Goal: Task Accomplishment & Management: Manage account settings

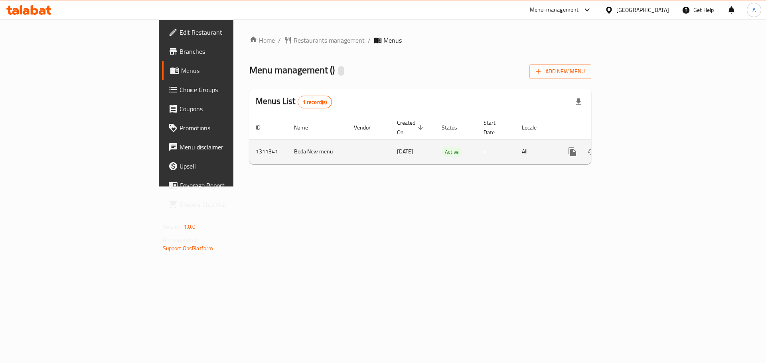
click at [639, 142] on link "enhanced table" at bounding box center [629, 151] width 19 height 19
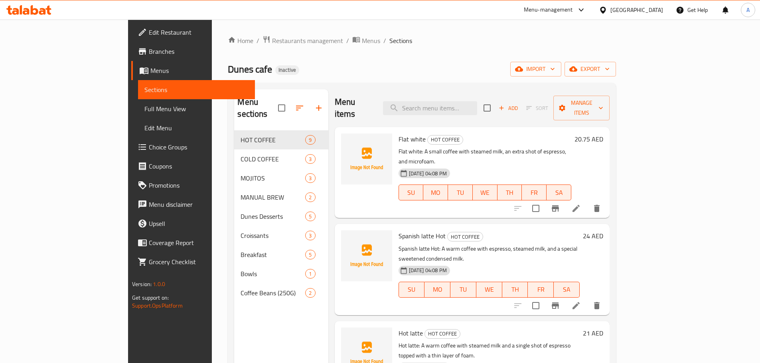
click at [616, 60] on div "Home / Restaurants management / Menus / Sections Dunes cafe Inactive import exp…" at bounding box center [422, 247] width 388 height 424
click at [609, 68] on span "export" at bounding box center [590, 69] width 39 height 10
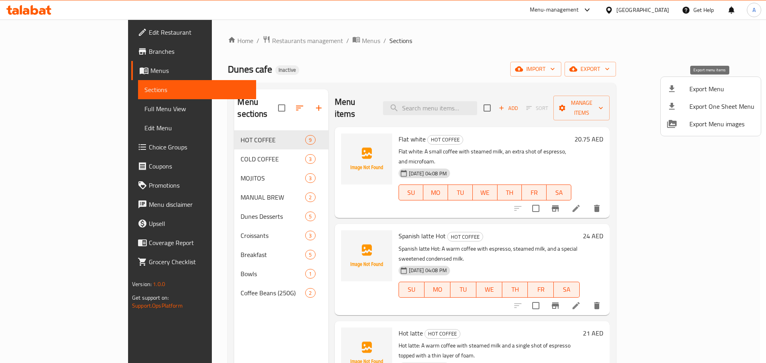
click at [687, 92] on div at bounding box center [678, 89] width 22 height 10
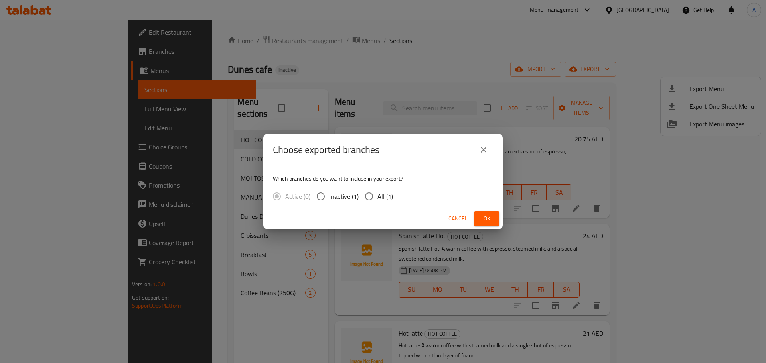
click at [371, 194] on input "All (1)" at bounding box center [369, 196] width 17 height 17
radio input "true"
click at [486, 219] on span "Ok" at bounding box center [486, 219] width 13 height 10
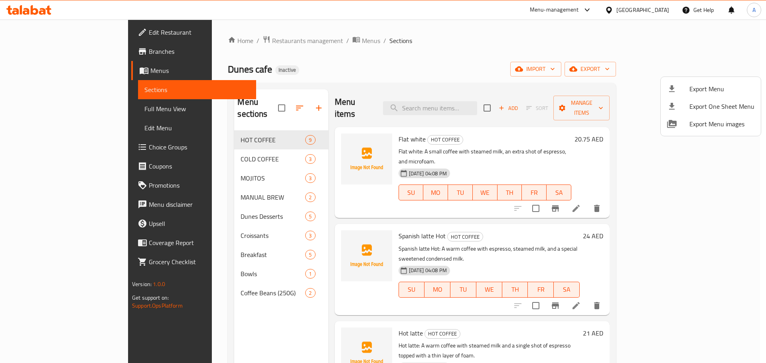
click at [280, 33] on div at bounding box center [383, 181] width 766 height 363
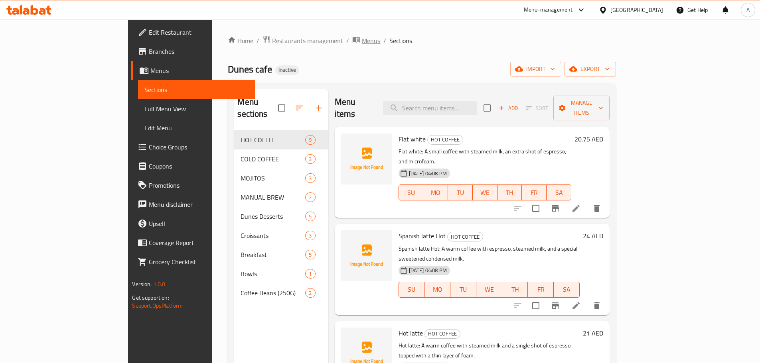
click at [362, 42] on span "Menus" at bounding box center [371, 41] width 18 height 10
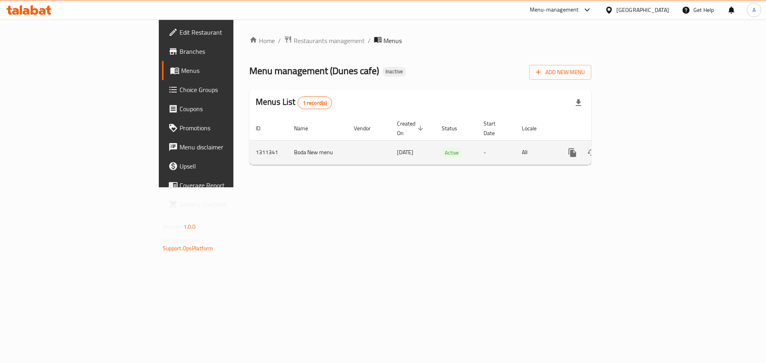
click at [633, 149] on icon "enhanced table" at bounding box center [629, 152] width 7 height 7
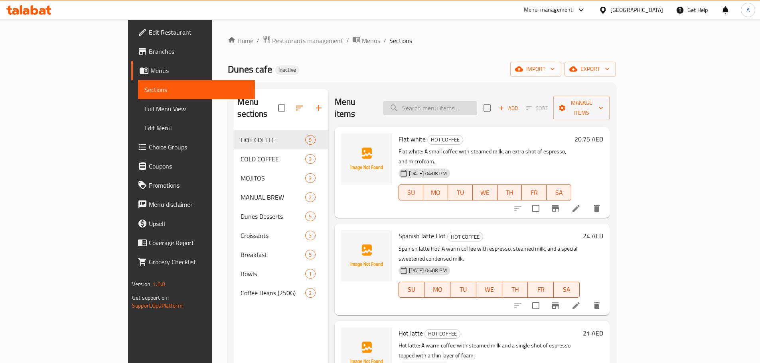
click at [463, 101] on input "search" at bounding box center [430, 108] width 94 height 14
paste input "Classic v60"
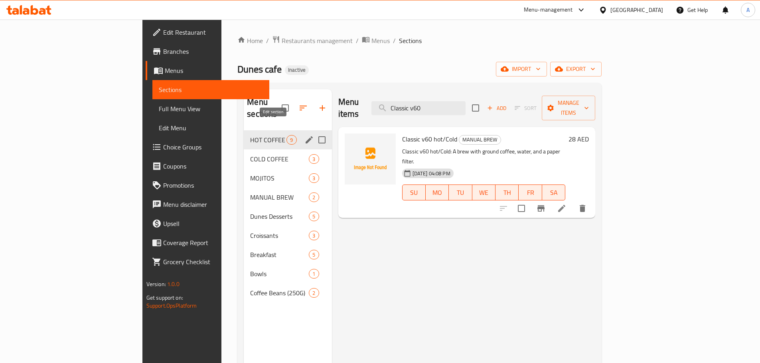
click at [304, 135] on icon "edit" at bounding box center [309, 140] width 10 height 10
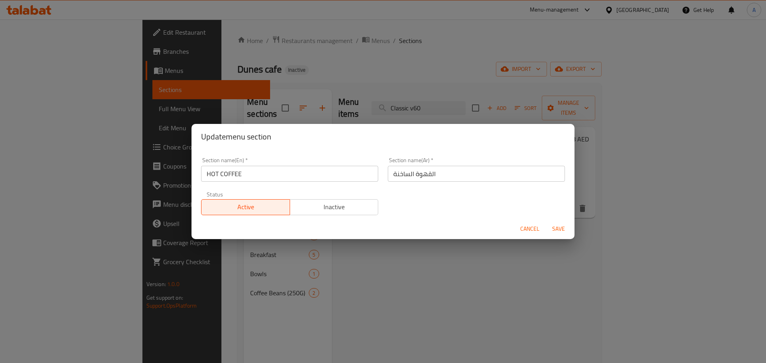
click at [528, 227] on span "Cancel" at bounding box center [529, 229] width 19 height 10
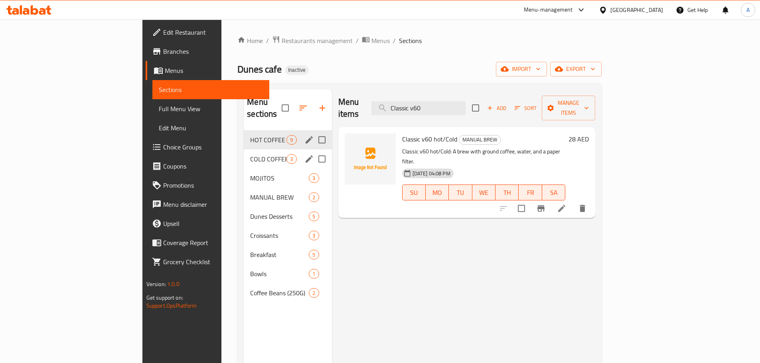
click at [304, 154] on icon "edit" at bounding box center [309, 159] width 10 height 10
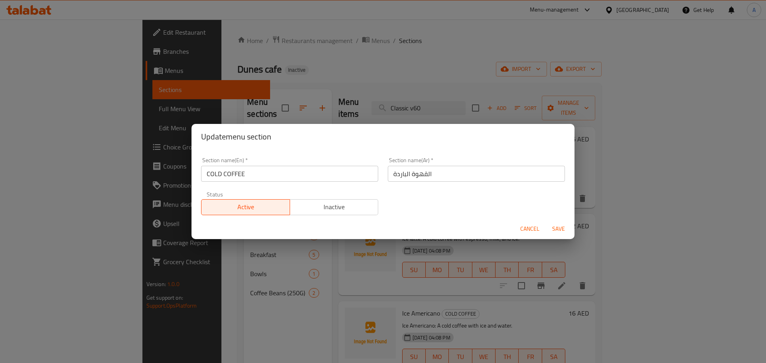
click at [528, 227] on span "Cancel" at bounding box center [529, 229] width 19 height 10
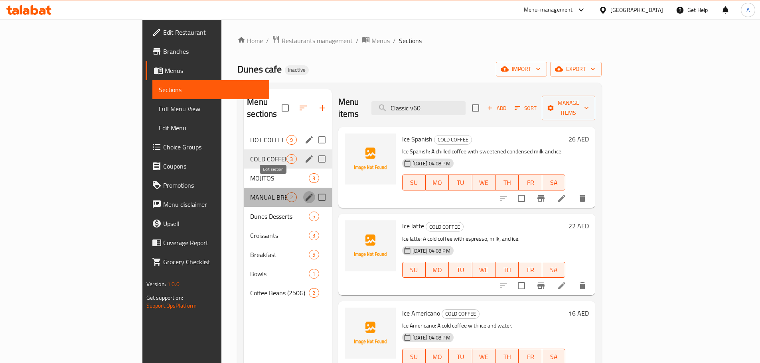
click at [306, 194] on icon "edit" at bounding box center [309, 197] width 7 height 7
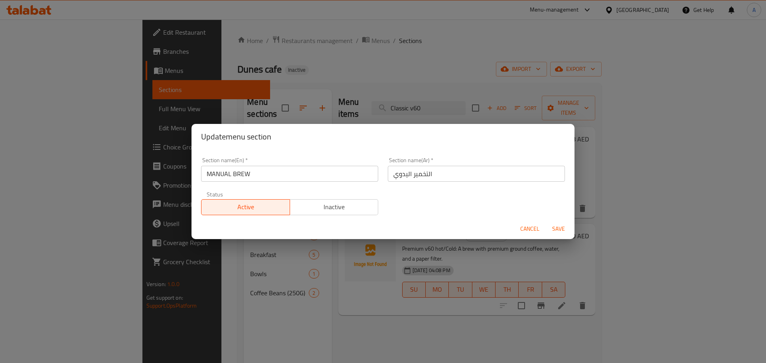
click at [413, 179] on input "التخمير اليدوي" at bounding box center [476, 174] width 177 height 16
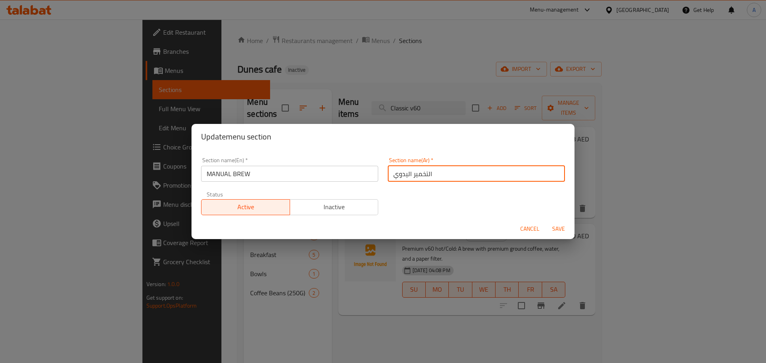
click at [413, 179] on input "التخمير اليدوي" at bounding box center [476, 174] width 177 height 16
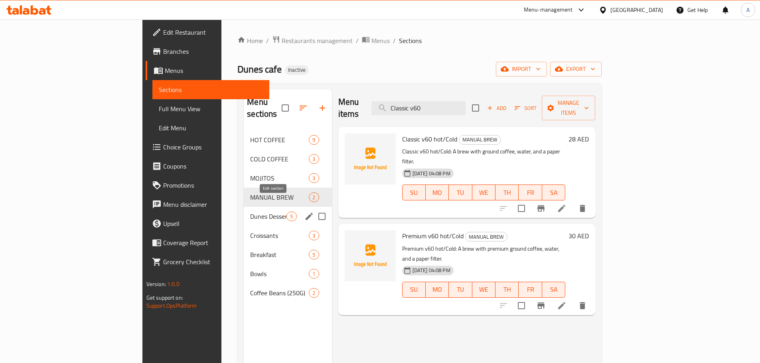
click at [306, 213] on icon "edit" at bounding box center [309, 216] width 7 height 7
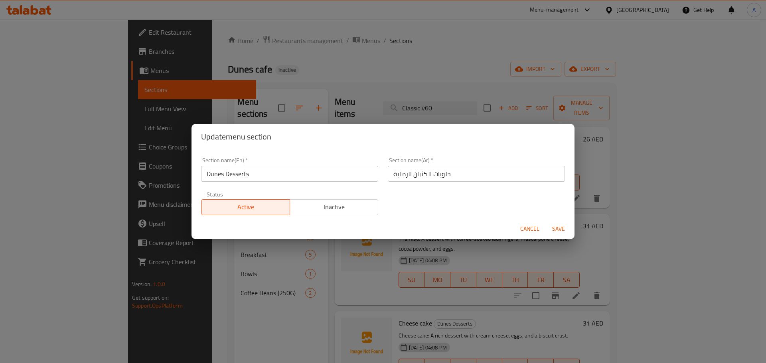
click at [250, 241] on div "Update menu section Section name(En)   * Dunes Desserts Section name(En) * Sect…" at bounding box center [383, 181] width 766 height 363
click at [216, 172] on input "Dunes Desserts" at bounding box center [289, 174] width 177 height 16
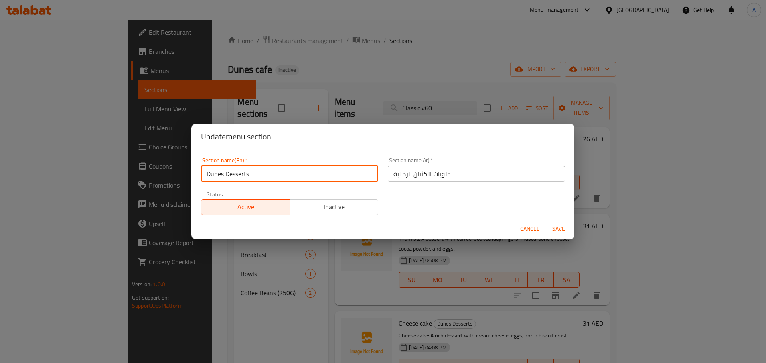
click at [216, 172] on input "Dunes Desserts" at bounding box center [289, 174] width 177 height 16
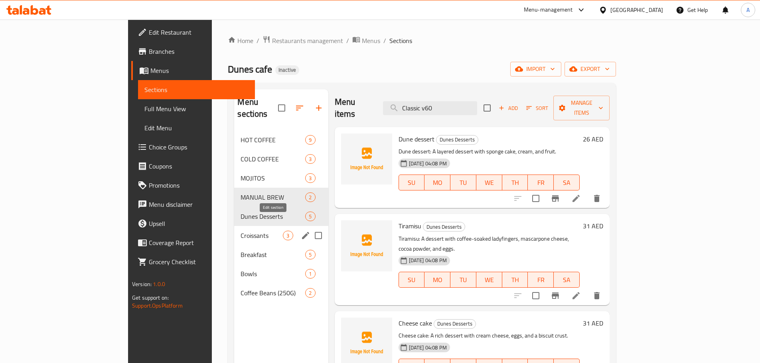
click at [301, 231] on icon "edit" at bounding box center [306, 236] width 10 height 10
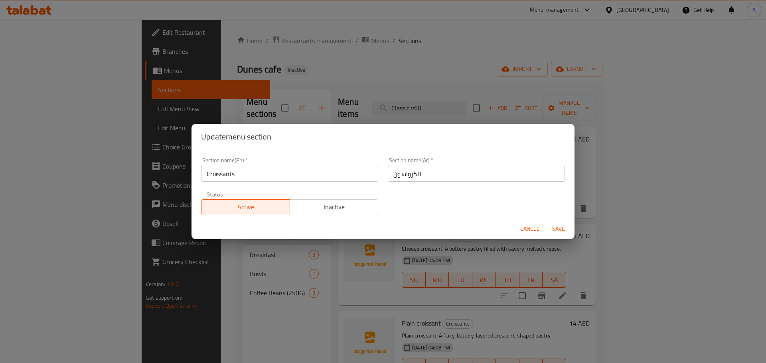
click at [275, 252] on div "Update menu section Section name(En)   * Croissants Section name(En) * Section …" at bounding box center [383, 181] width 766 height 363
click at [528, 231] on span "Cancel" at bounding box center [529, 229] width 19 height 10
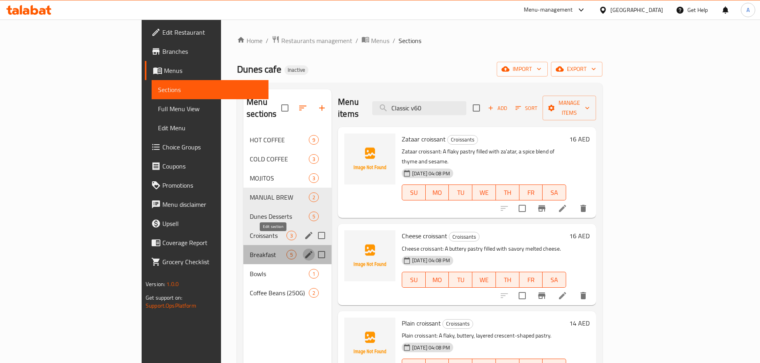
click at [305, 251] on icon "edit" at bounding box center [308, 254] width 7 height 7
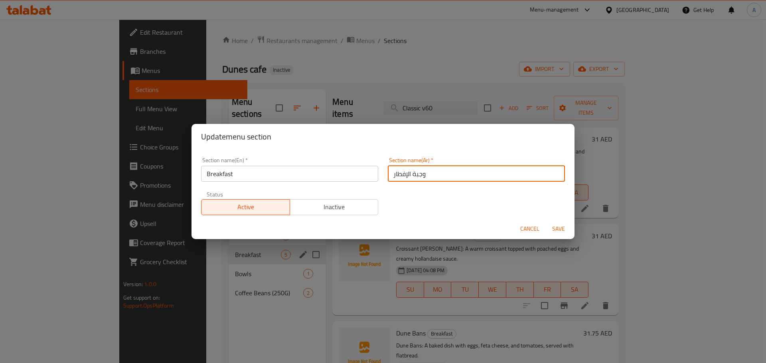
click at [442, 171] on input "وجبة الإفطار" at bounding box center [476, 174] width 177 height 16
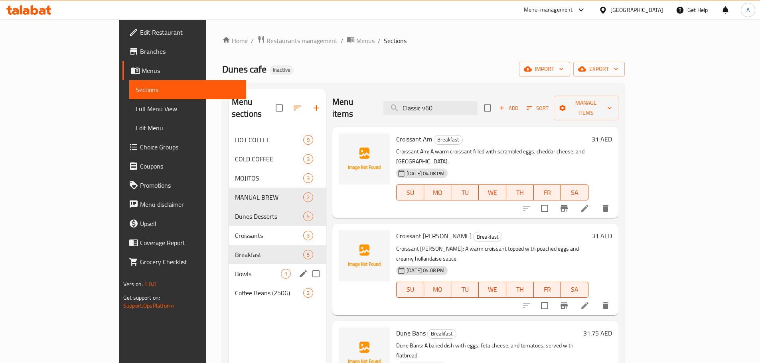
click at [300, 270] on icon "edit" at bounding box center [303, 273] width 7 height 7
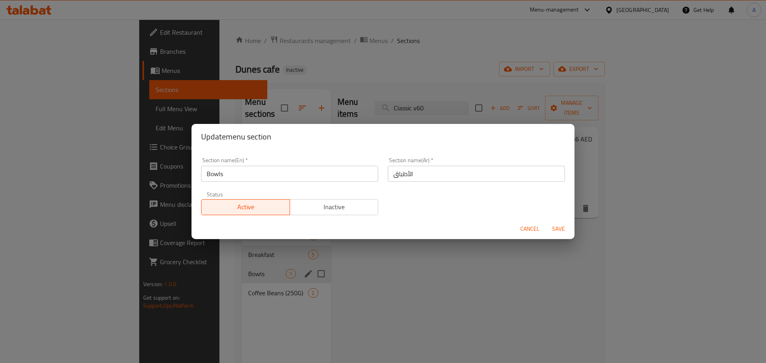
click at [427, 175] on input "الأطباق" at bounding box center [476, 174] width 177 height 16
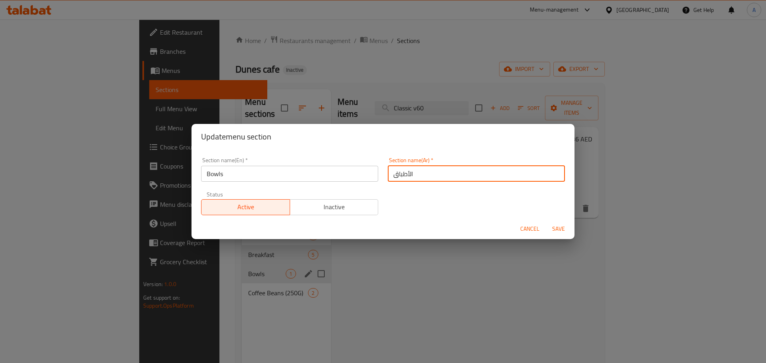
click at [427, 175] on input "الأطباق" at bounding box center [476, 174] width 177 height 16
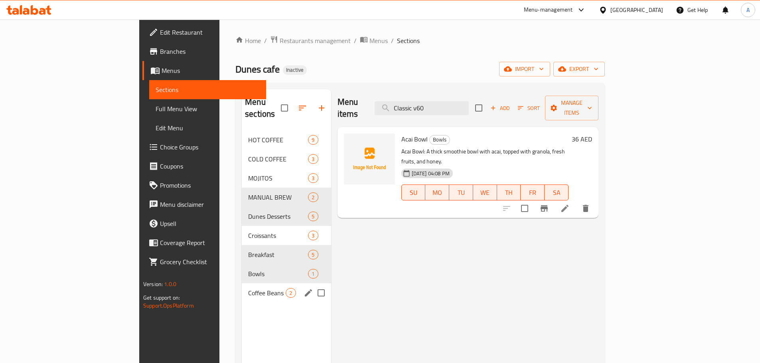
click at [304, 288] on icon "edit" at bounding box center [309, 293] width 10 height 10
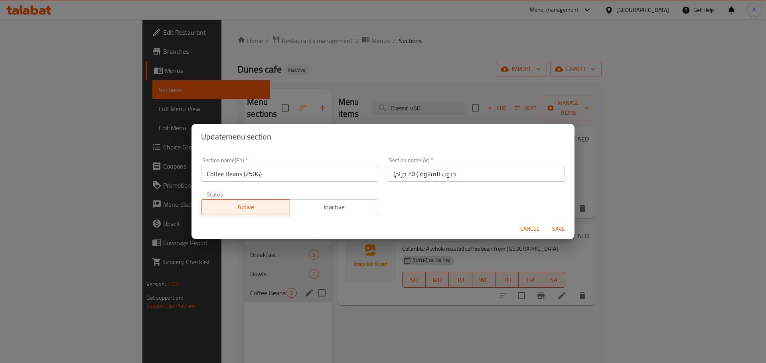
click at [336, 279] on div "Update menu section Section name(En)   * Coffee Beans (250G) Section name(En) *…" at bounding box center [383, 181] width 766 height 363
click at [526, 227] on span "Cancel" at bounding box center [529, 229] width 19 height 10
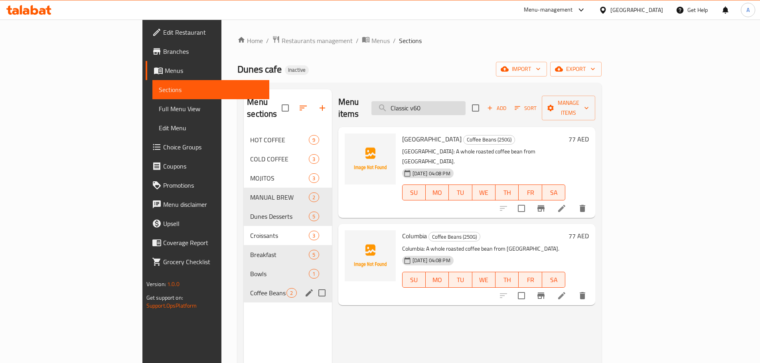
click at [465, 101] on input "Classic v60" at bounding box center [418, 108] width 94 height 14
paste input "Spanish latte Hot"
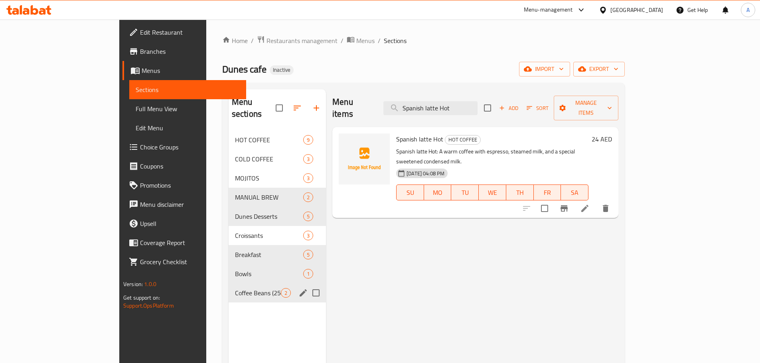
type input "Spanish latte Hot"
click at [136, 108] on span "Full Menu View" at bounding box center [188, 109] width 104 height 10
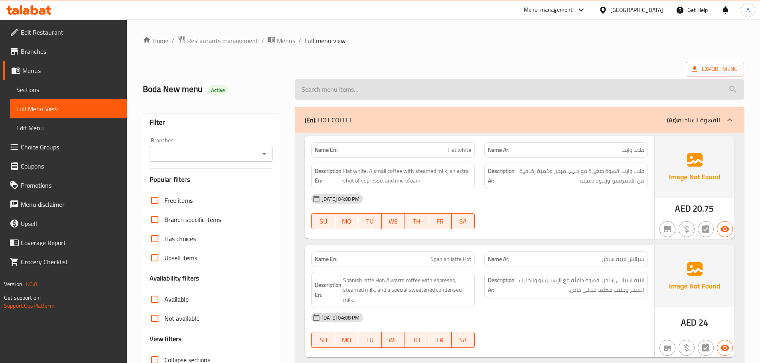
click at [416, 91] on input "search" at bounding box center [519, 89] width 449 height 20
paste input "Spanish latte Hot"
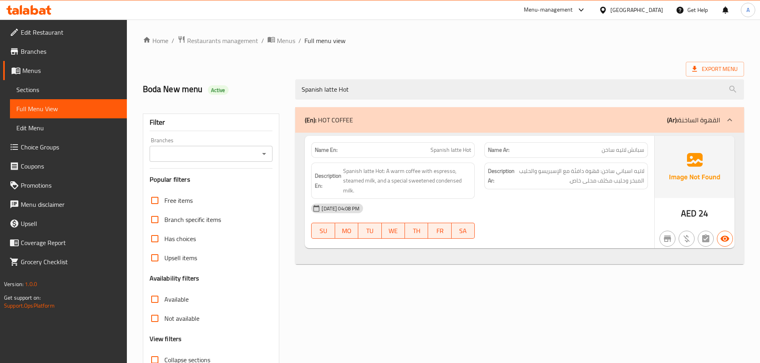
click at [578, 158] on div "Description Ar: لاتيه اسباني ساخن: قهوة دافئة مع الإسبريسو والحليب المبخر وحليب…" at bounding box center [565, 181] width 173 height 46
click at [579, 156] on div "Name Ar: سبانش لاتيه ساخن" at bounding box center [566, 150] width 164 height 16
click at [579, 152] on p "Name Ar: سبانش لاتيه ساخن" at bounding box center [566, 150] width 156 height 8
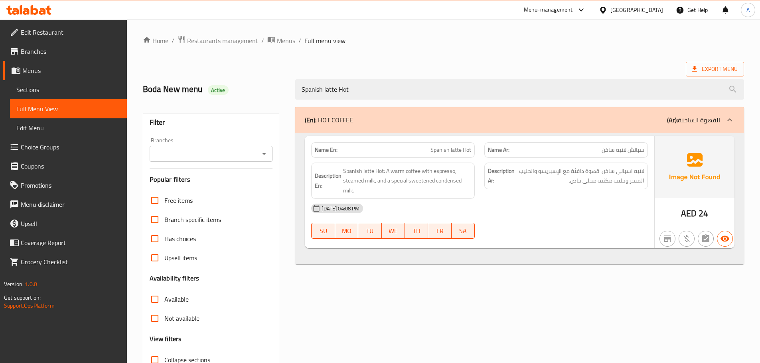
click at [579, 152] on p "Name Ar: سبانش لاتيه ساخن" at bounding box center [566, 150] width 156 height 8
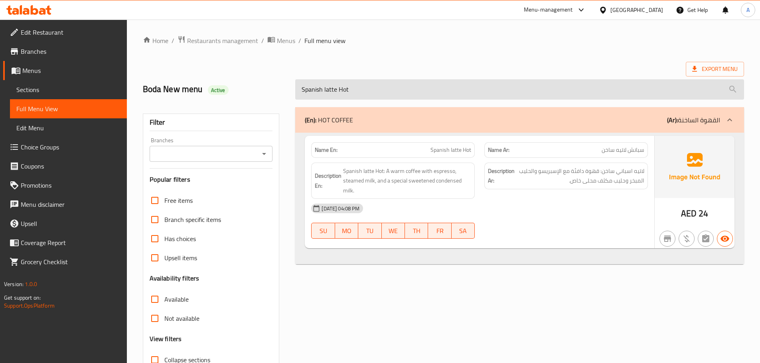
drag, startPoint x: 324, startPoint y: 90, endPoint x: 379, endPoint y: 89, distance: 55.0
click at [379, 89] on input "Spanish latte Hot" at bounding box center [519, 89] width 449 height 20
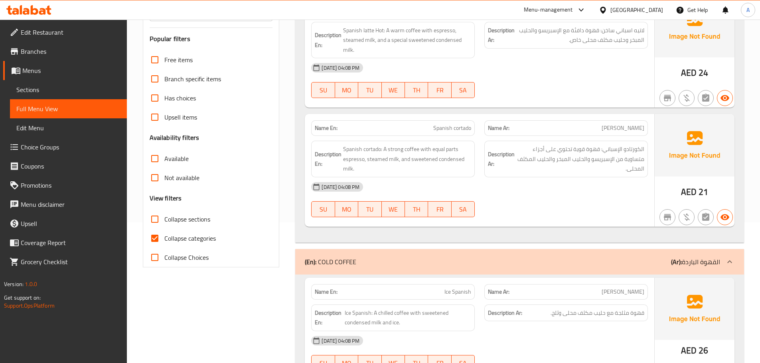
scroll to position [160, 0]
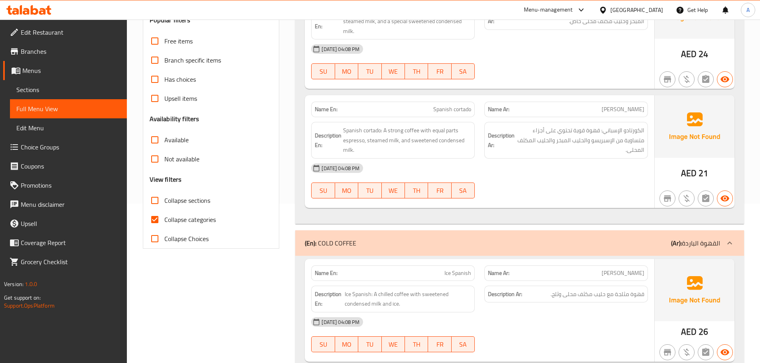
click at [631, 273] on span "[PERSON_NAME]" at bounding box center [622, 273] width 43 height 8
copy span "[PERSON_NAME]"
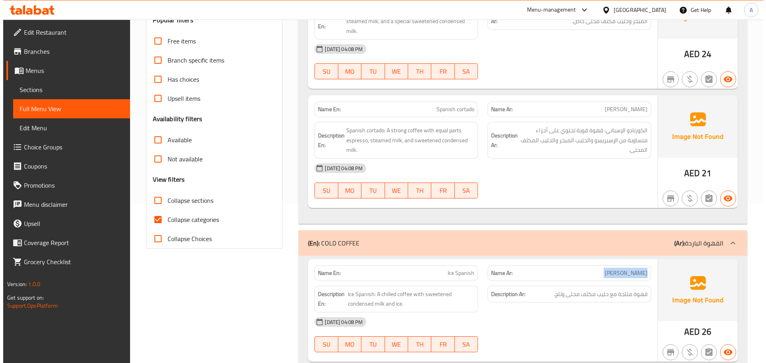
scroll to position [0, 0]
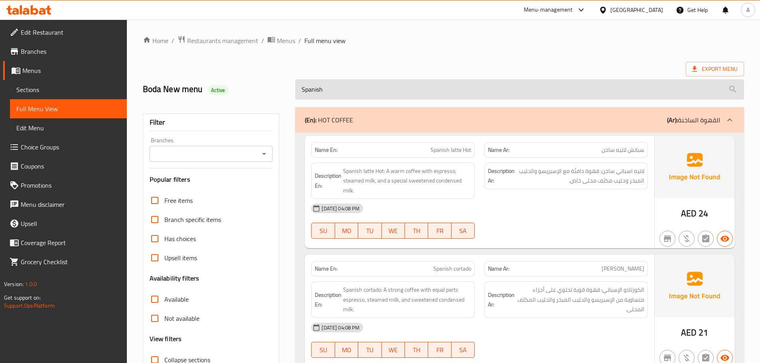
click at [390, 93] on input "Spanish" at bounding box center [519, 89] width 449 height 20
paste input "Asseda"
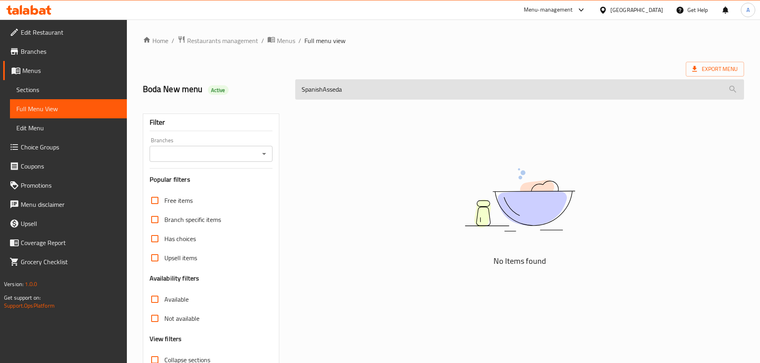
click at [390, 93] on input "SpanishAsseda" at bounding box center [519, 89] width 449 height 20
paste input "search"
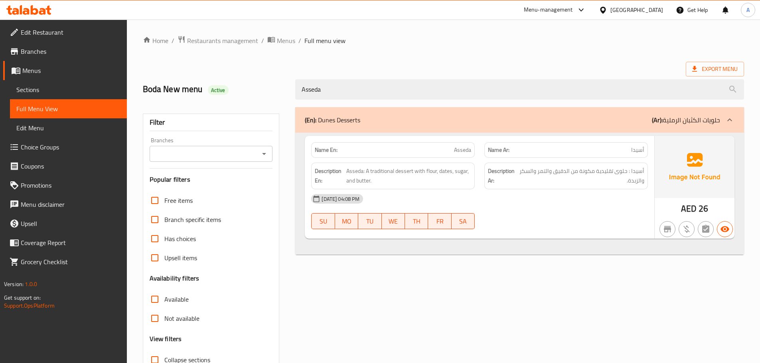
click at [634, 160] on div "Description Ar: أسيدا : حلوى تقليدية مكونة من الدقيق والتمر والسكر والزبدة." at bounding box center [565, 176] width 173 height 36
click at [635, 154] on span "أسيدا" at bounding box center [637, 150] width 13 height 8
copy span "أسيدا"
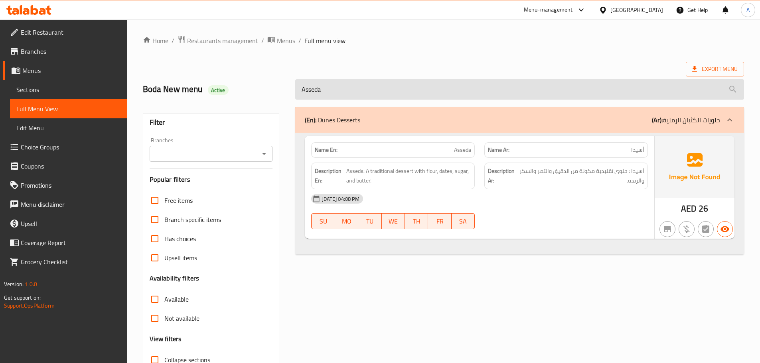
click at [426, 81] on input "Asseda" at bounding box center [519, 89] width 449 height 20
paste input "Cinnamon roll"
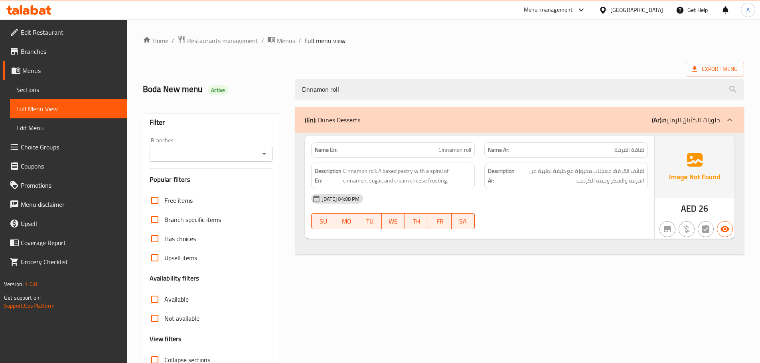
click at [599, 151] on p "Name Ar: لفافة القرفة" at bounding box center [566, 150] width 156 height 8
copy span "لفافة القرفة"
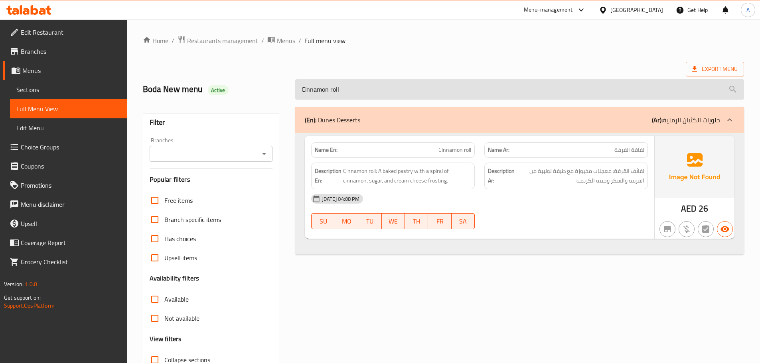
click at [445, 82] on input "Cinnamon roll" at bounding box center [519, 89] width 449 height 20
paste input "Acai Bow"
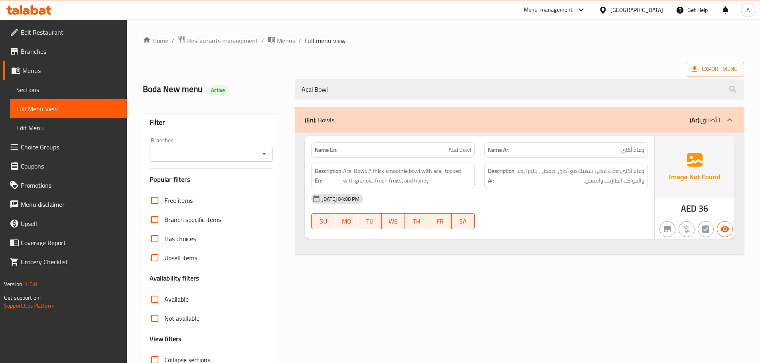
click at [643, 148] on span "وعاء أكاي" at bounding box center [632, 150] width 23 height 8
copy span "وعاء أكاي"
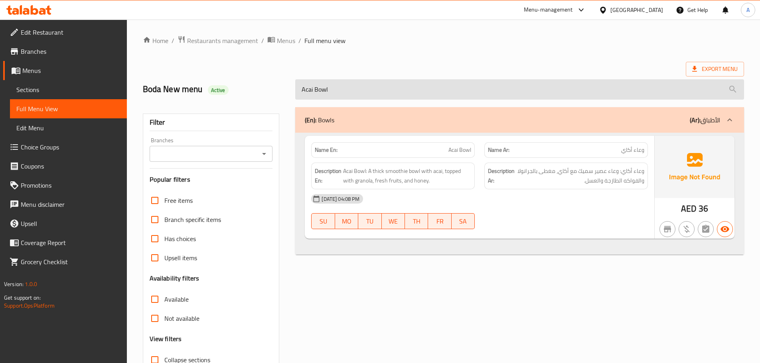
click at [379, 90] on input "Acai Bowl" at bounding box center [519, 89] width 449 height 20
paste input "Classic v60"
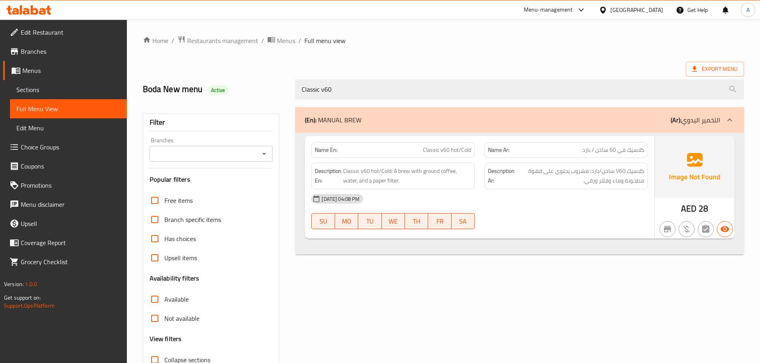
type input "Classic v60"
drag, startPoint x: 451, startPoint y: 149, endPoint x: 497, endPoint y: 149, distance: 46.3
click at [497, 149] on div "Name En: Classic v60 hot/Cold Name Ar: كلاسيك في 60 ساخن / بارد" at bounding box center [479, 150] width 346 height 25
copy div "hot/[GEOGRAPHIC_DATA]"
click at [466, 148] on span "Classic v60 hot/Cold" at bounding box center [447, 150] width 48 height 8
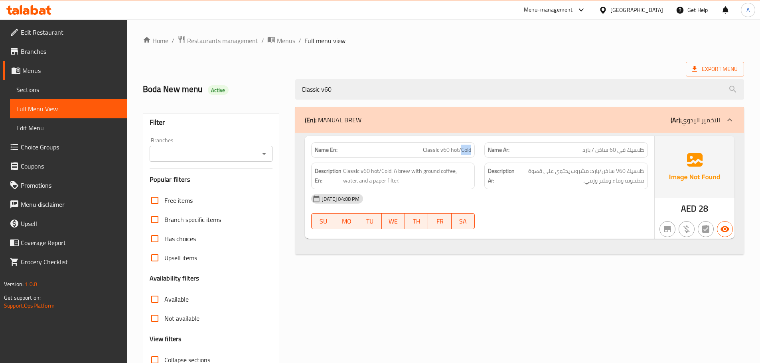
click at [466, 148] on span "Classic v60 hot/Cold" at bounding box center [447, 150] width 48 height 8
drag, startPoint x: 450, startPoint y: 150, endPoint x: 479, endPoint y: 150, distance: 28.3
click at [479, 150] on div "Name En: Classic v60 hot/Cold" at bounding box center [392, 150] width 173 height 25
copy span "hot/Cold"
drag, startPoint x: 607, startPoint y: 148, endPoint x: 568, endPoint y: 149, distance: 38.7
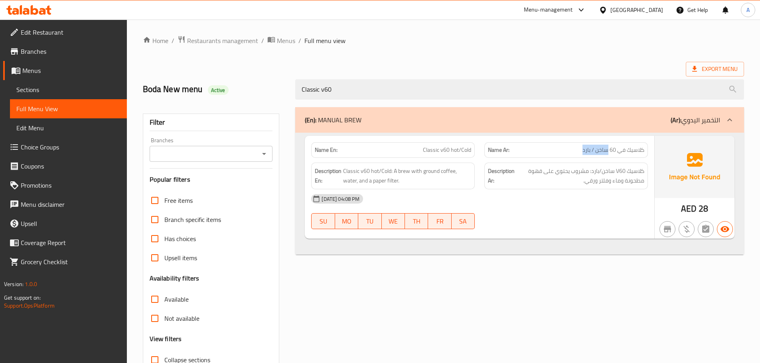
click at [568, 149] on p "Name Ar: كلاسيك في 60 ساخن / بارد" at bounding box center [566, 150] width 156 height 8
copy span "ساخن / بارد"
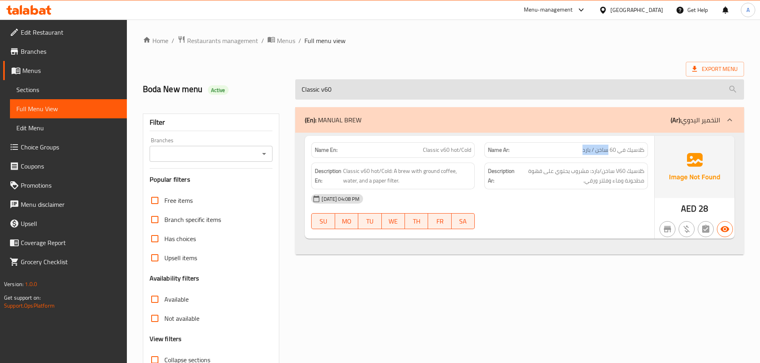
click at [362, 99] on input "Classic v60" at bounding box center [519, 89] width 449 height 20
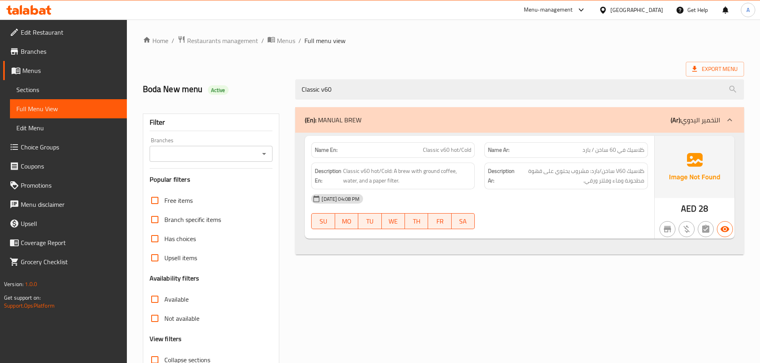
click at [76, 90] on span "Sections" at bounding box center [68, 90] width 104 height 10
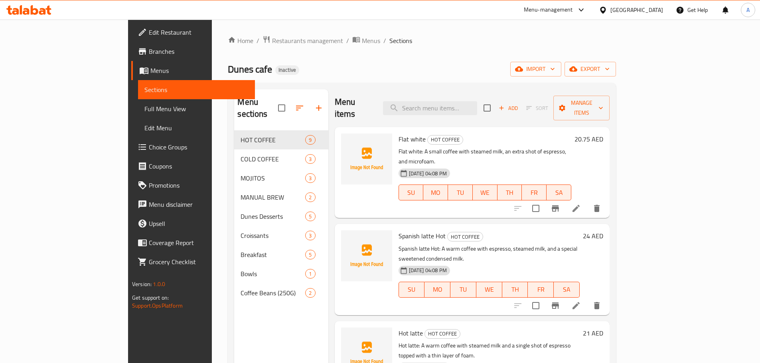
click at [273, 100] on input "checkbox" at bounding box center [281, 108] width 17 height 17
checkbox input "true"
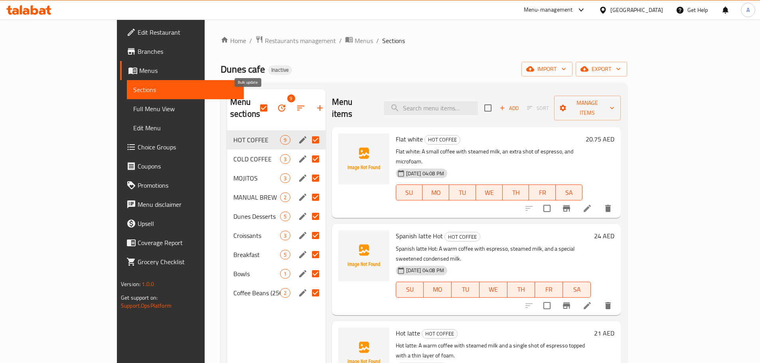
click at [277, 103] on icon "button" at bounding box center [282, 108] width 10 height 10
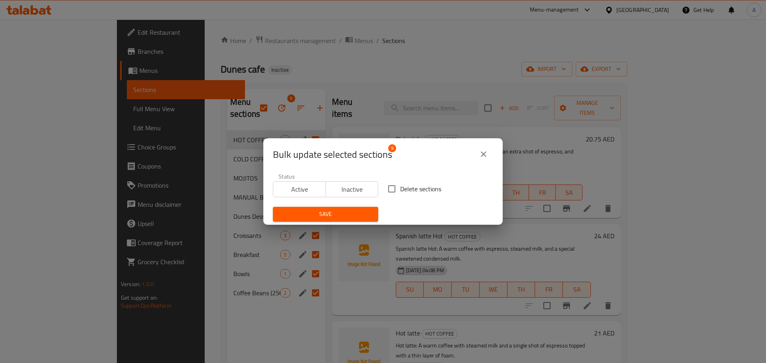
click at [412, 189] on span "Delete sections" at bounding box center [420, 189] width 41 height 10
click at [400, 189] on input "Delete sections" at bounding box center [391, 189] width 17 height 17
checkbox input "true"
click at [364, 213] on span "Save" at bounding box center [325, 214] width 93 height 10
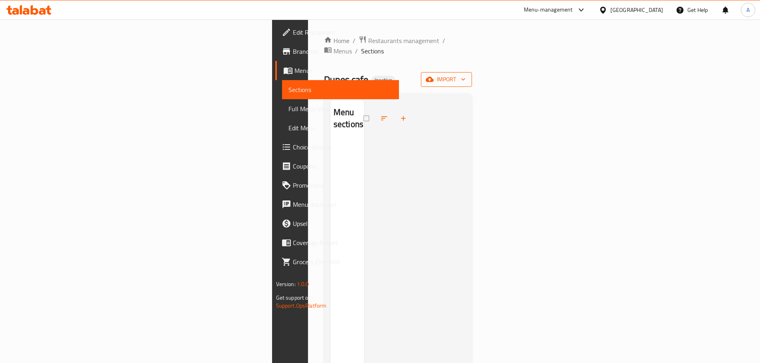
click at [465, 75] on span "import" at bounding box center [446, 80] width 38 height 10
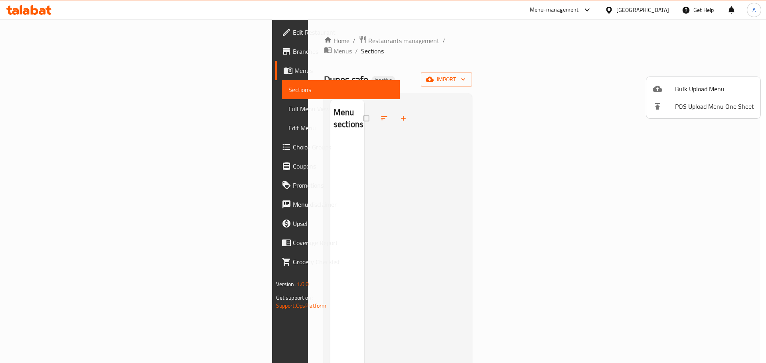
click at [700, 84] on span "Bulk Upload Menu" at bounding box center [714, 89] width 79 height 10
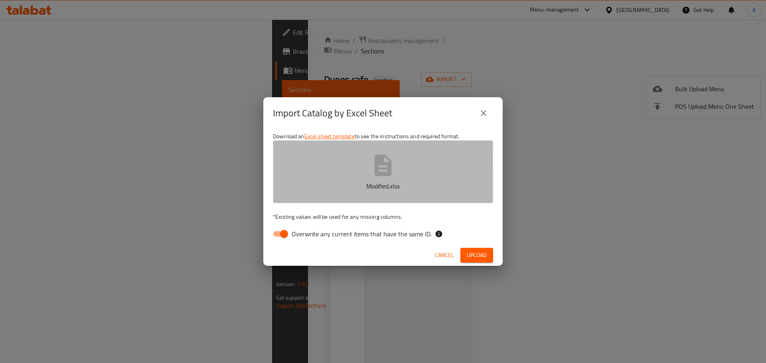
click at [393, 194] on button "Modified.xlsx" at bounding box center [383, 171] width 220 height 63
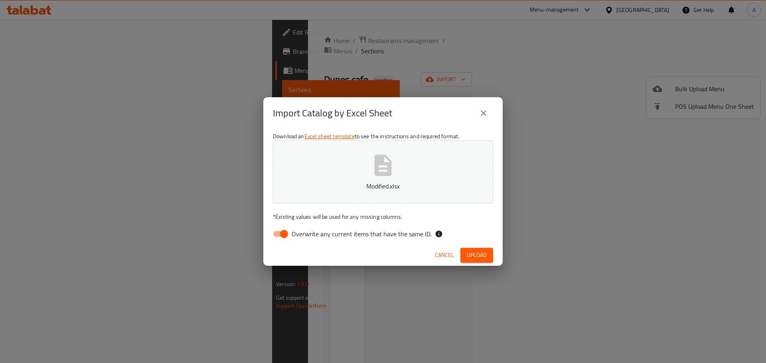
click at [417, 227] on label "Overwrite any current items that have the same ID." at bounding box center [349, 234] width 163 height 15
click at [307, 227] on input "Overwrite any current items that have the same ID." at bounding box center [283, 234] width 45 height 15
checkbox input "false"
click at [477, 250] on span "Upload" at bounding box center [477, 255] width 20 height 10
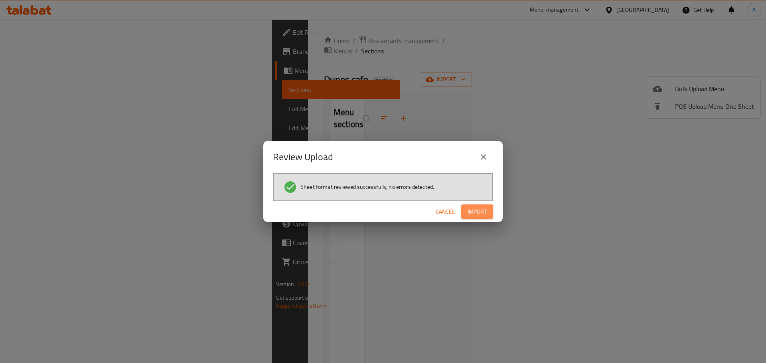
click at [472, 212] on span "Import" at bounding box center [476, 212] width 19 height 10
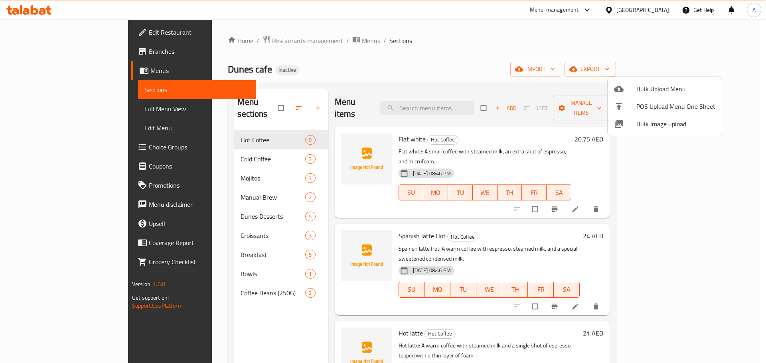
click at [211, 141] on div at bounding box center [383, 181] width 766 height 363
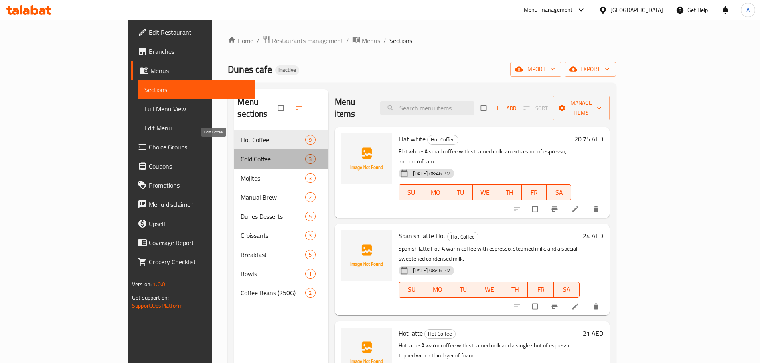
click at [241, 154] on span "Cold Coffee" at bounding box center [273, 159] width 65 height 10
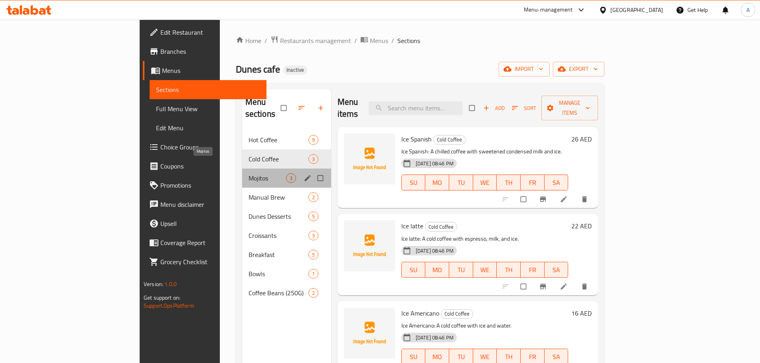
click at [248, 174] on span "Mojitos" at bounding box center [266, 179] width 37 height 10
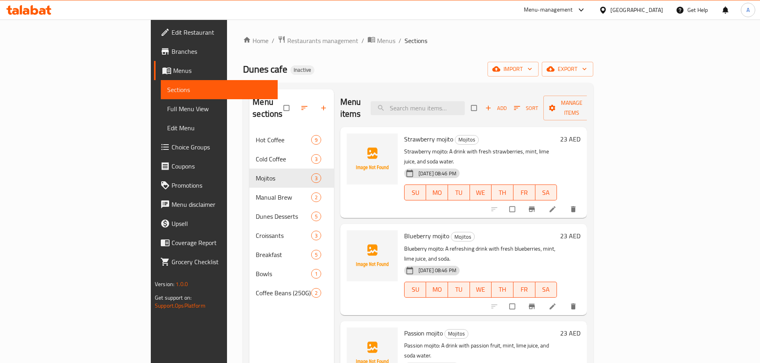
drag, startPoint x: 74, startPoint y: 114, endPoint x: 81, endPoint y: 112, distance: 7.7
click at [161, 114] on link "Full Menu View" at bounding box center [219, 108] width 117 height 19
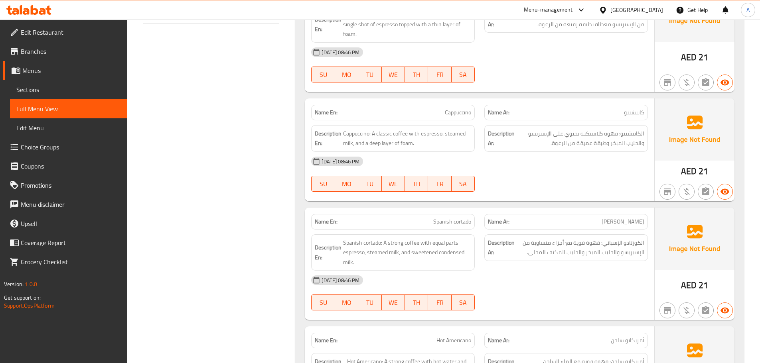
scroll to position [399, 0]
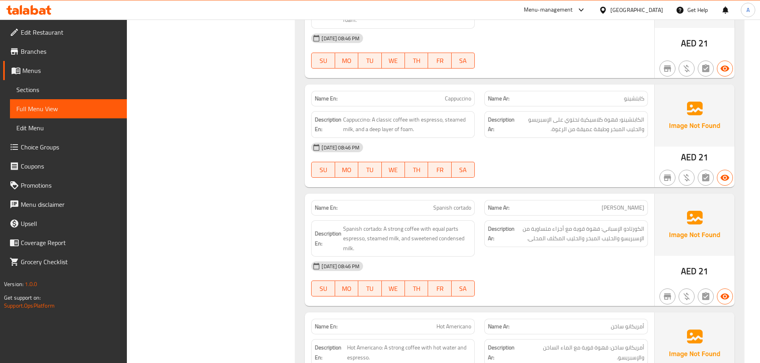
click at [544, 148] on div "12-09-2025 08:46 PM" at bounding box center [479, 147] width 346 height 19
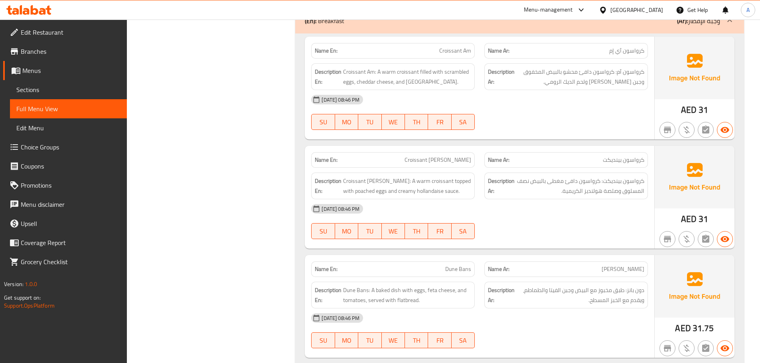
scroll to position [3337, 0]
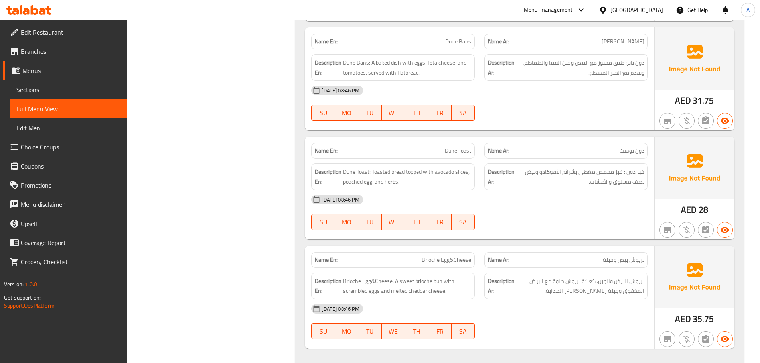
click at [630, 88] on div "12-09-2025 08:46 PM" at bounding box center [479, 90] width 346 height 19
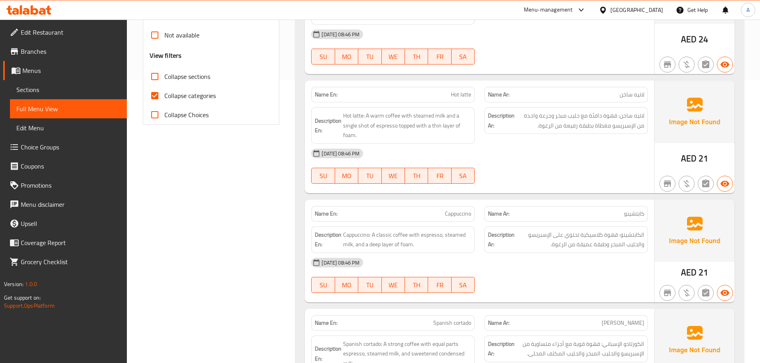
scroll to position [161, 0]
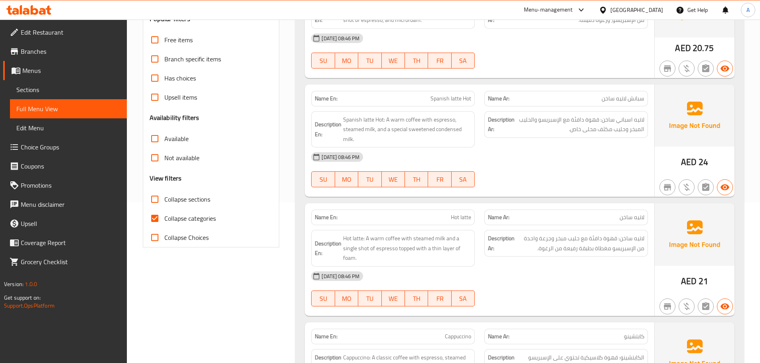
click at [158, 215] on input "Collapse categories" at bounding box center [154, 218] width 19 height 19
checkbox input "false"
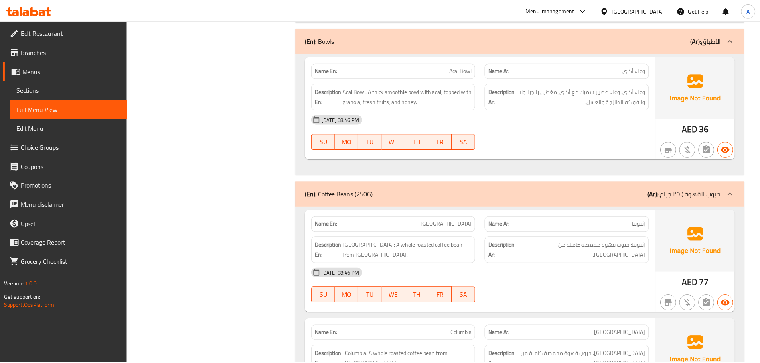
scroll to position [3772, 0]
